Goal: Task Accomplishment & Management: Manage account settings

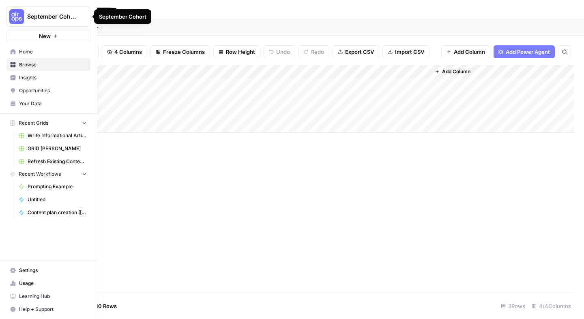
click at [15, 17] on img "Workspace: September Cohort" at bounding box center [16, 16] width 15 height 15
click at [11, 17] on img "Workspace: September Cohort" at bounding box center [16, 16] width 15 height 15
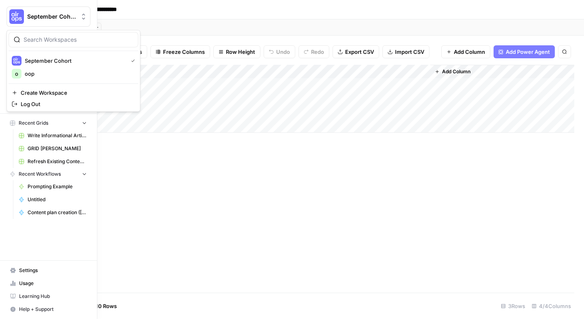
click at [69, 266] on link "Settings" at bounding box center [48, 270] width 84 height 13
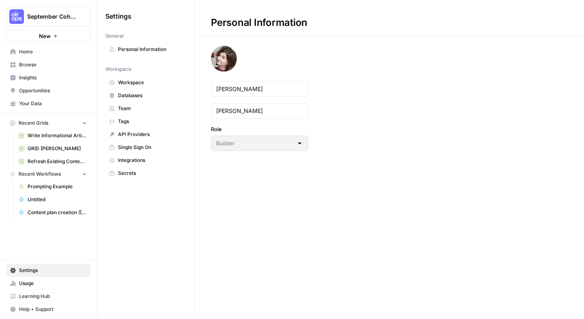
click at [248, 148] on div "Builder" at bounding box center [259, 143] width 97 height 15
click at [300, 147] on div at bounding box center [299, 143] width 6 height 8
click at [168, 50] on span "Personal Information" at bounding box center [150, 49] width 64 height 7
click at [167, 46] on span "Personal Information" at bounding box center [150, 49] width 64 height 7
click at [145, 81] on span "Workspace" at bounding box center [150, 82] width 64 height 7
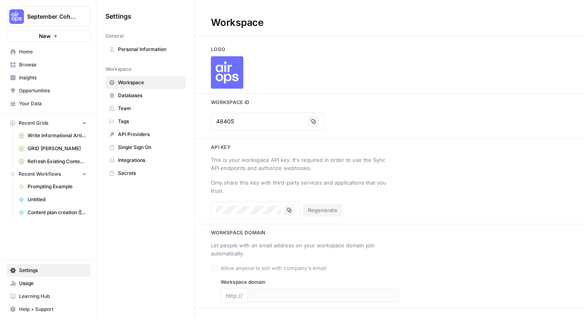
click at [147, 96] on span "Databases" at bounding box center [150, 95] width 64 height 7
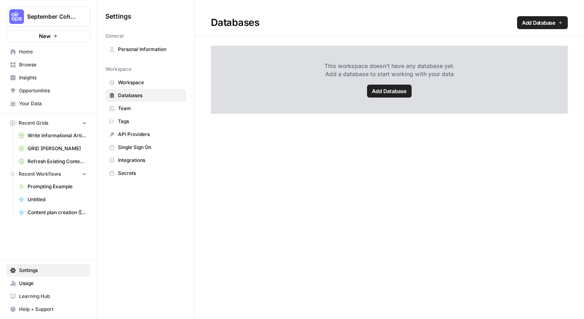
click at [147, 105] on link "Team" at bounding box center [145, 108] width 81 height 13
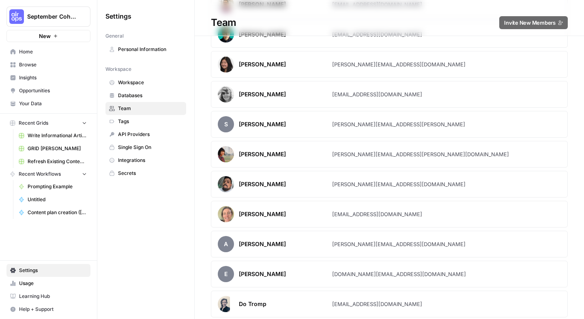
scroll to position [1243, 0]
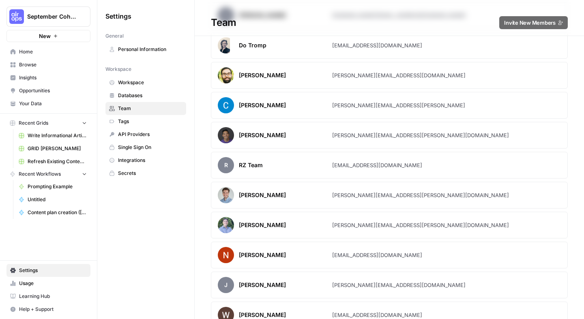
click at [154, 115] on link "Tags" at bounding box center [145, 121] width 81 height 13
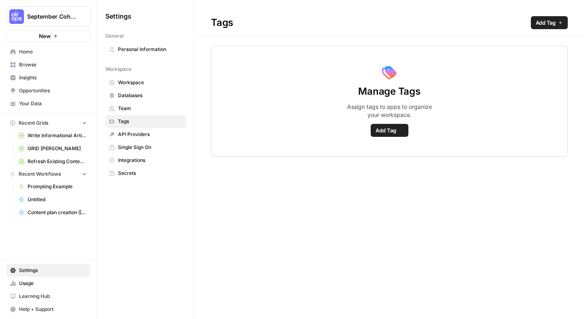
click at [155, 136] on span "API Providers" at bounding box center [150, 134] width 64 height 7
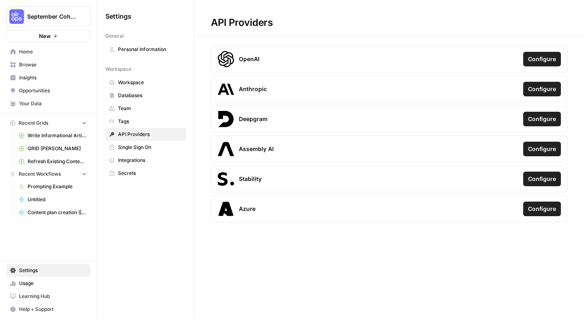
click at [158, 158] on span "Integrations" at bounding box center [150, 160] width 64 height 7
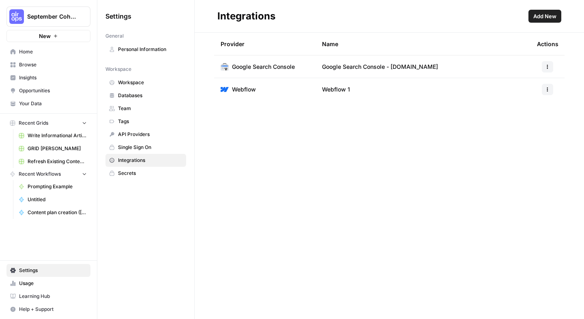
click at [156, 173] on span "Secrets" at bounding box center [150, 173] width 64 height 7
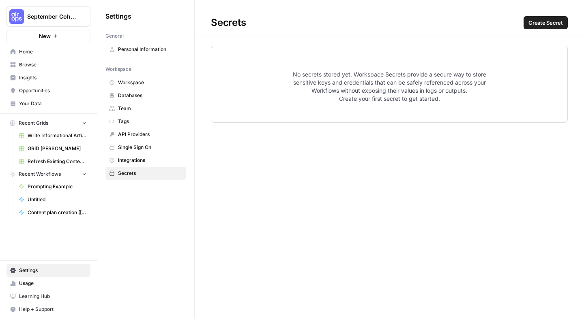
click at [155, 49] on span "Personal Information" at bounding box center [150, 49] width 64 height 7
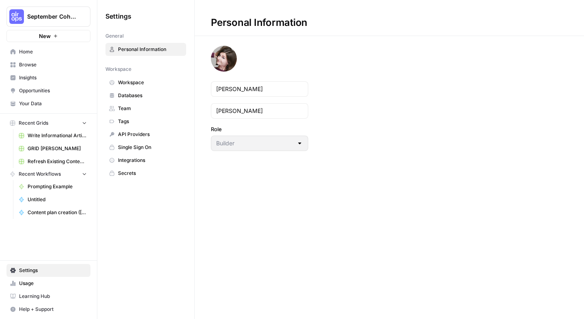
click at [68, 101] on span "Your Data" at bounding box center [53, 103] width 68 height 7
